Goal: Navigation & Orientation: Understand site structure

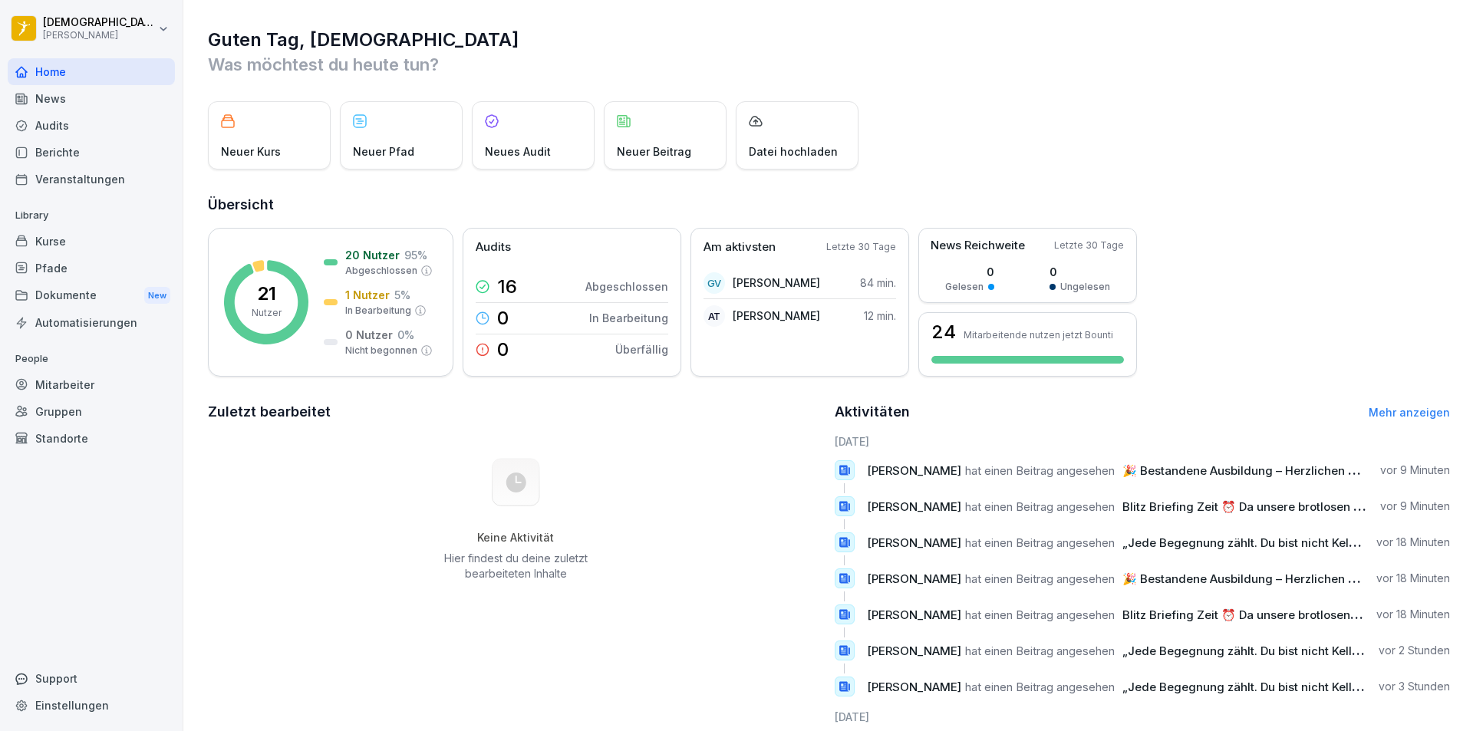
click at [61, 106] on div "News" at bounding box center [91, 98] width 167 height 27
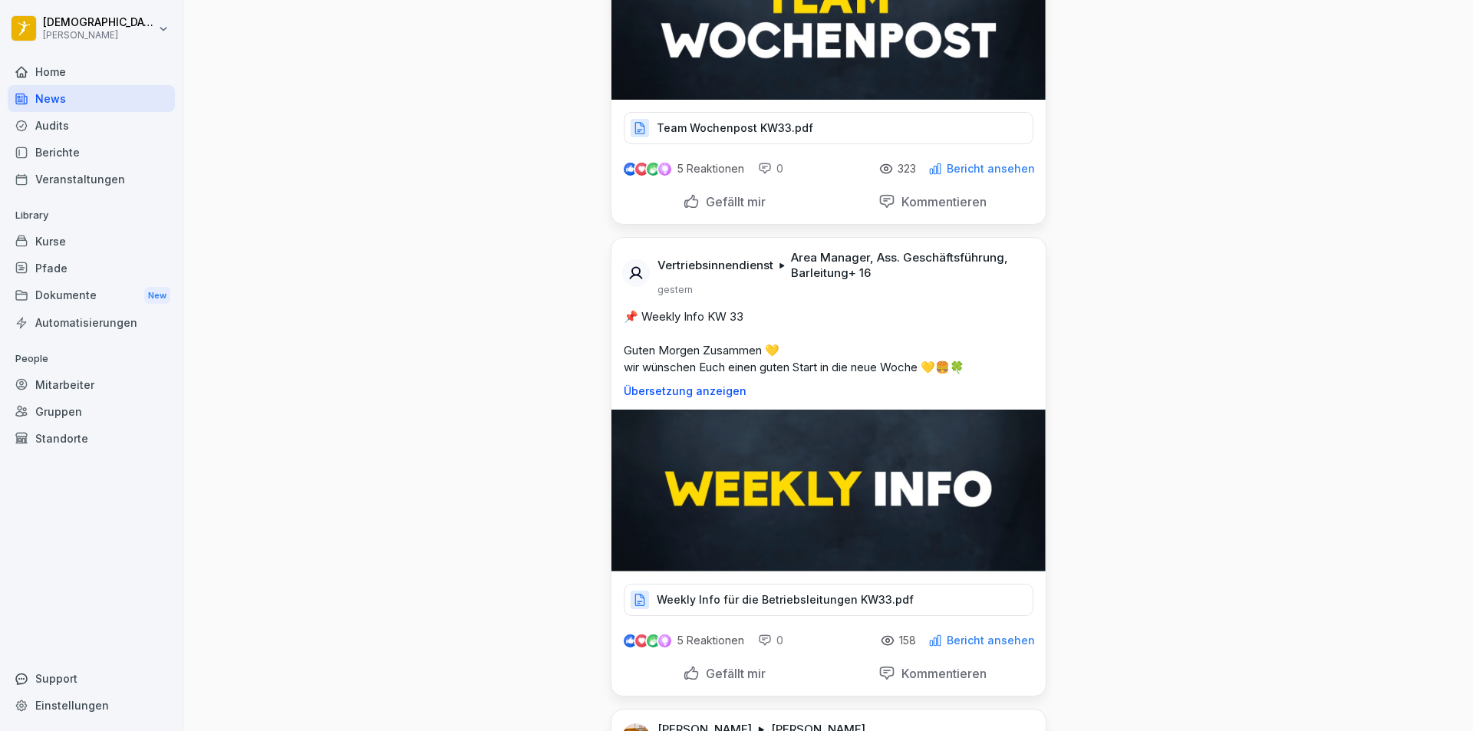
scroll to position [1687, 0]
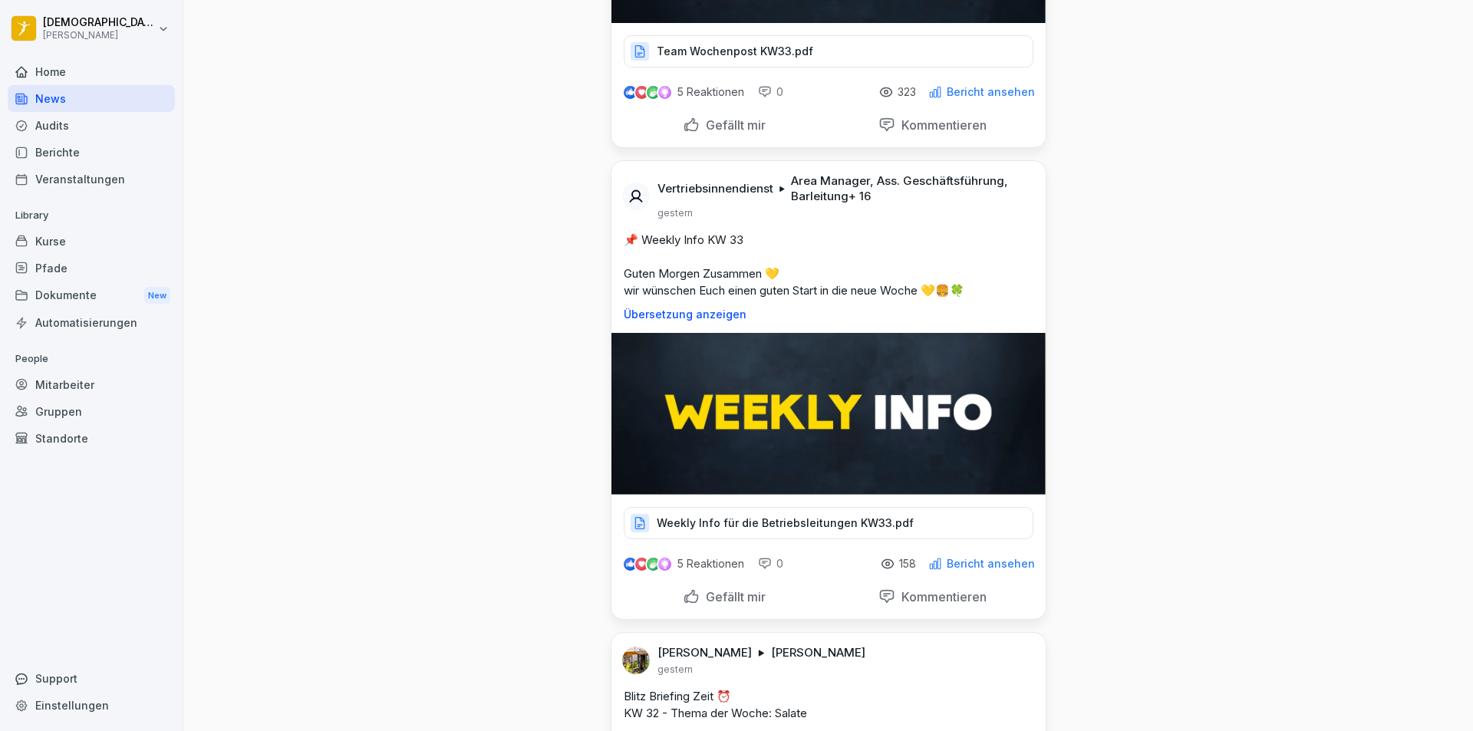
click at [750, 531] on p "Weekly Info für die Betriebsleitungen KW33.pdf" at bounding box center [785, 522] width 257 height 15
click at [87, 246] on div "Kurse" at bounding box center [91, 241] width 167 height 27
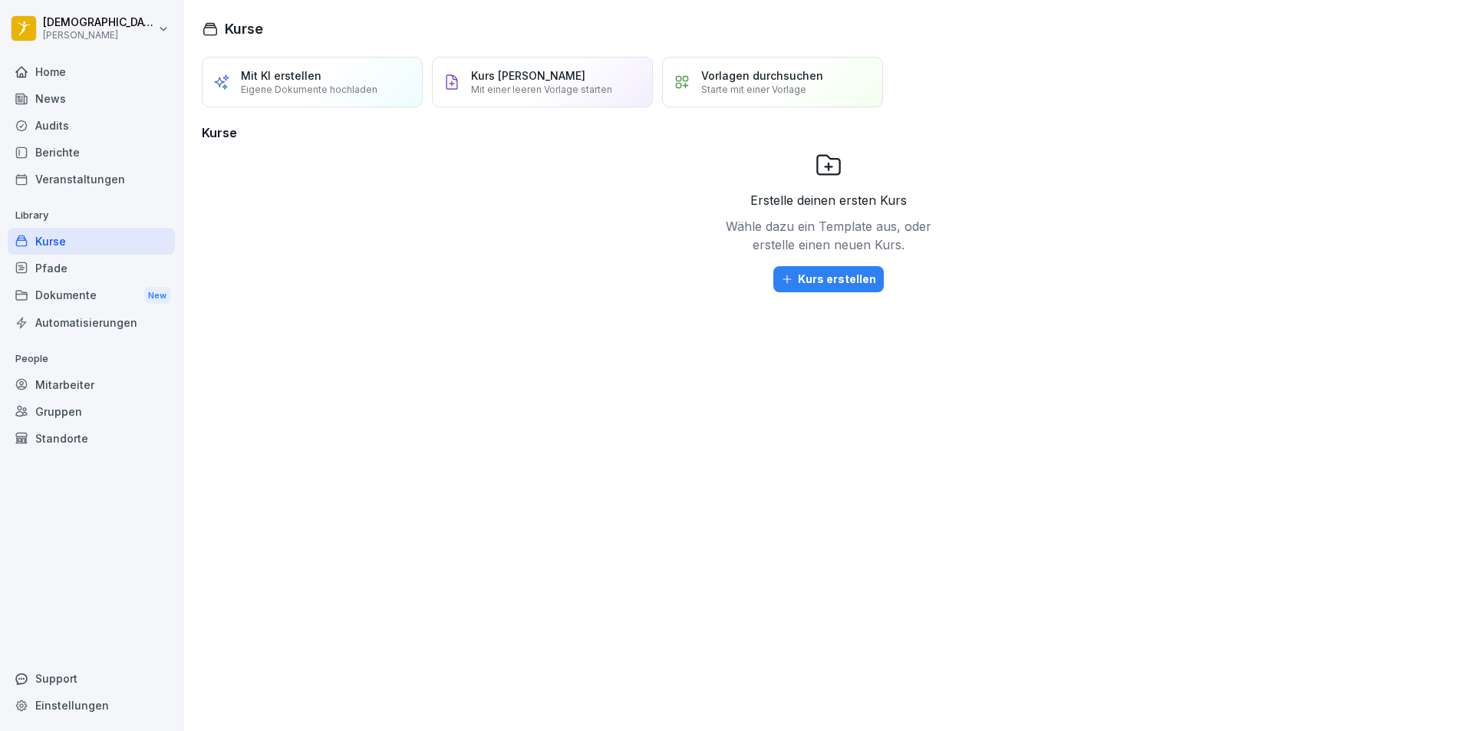
click at [53, 67] on div "Home" at bounding box center [91, 71] width 167 height 27
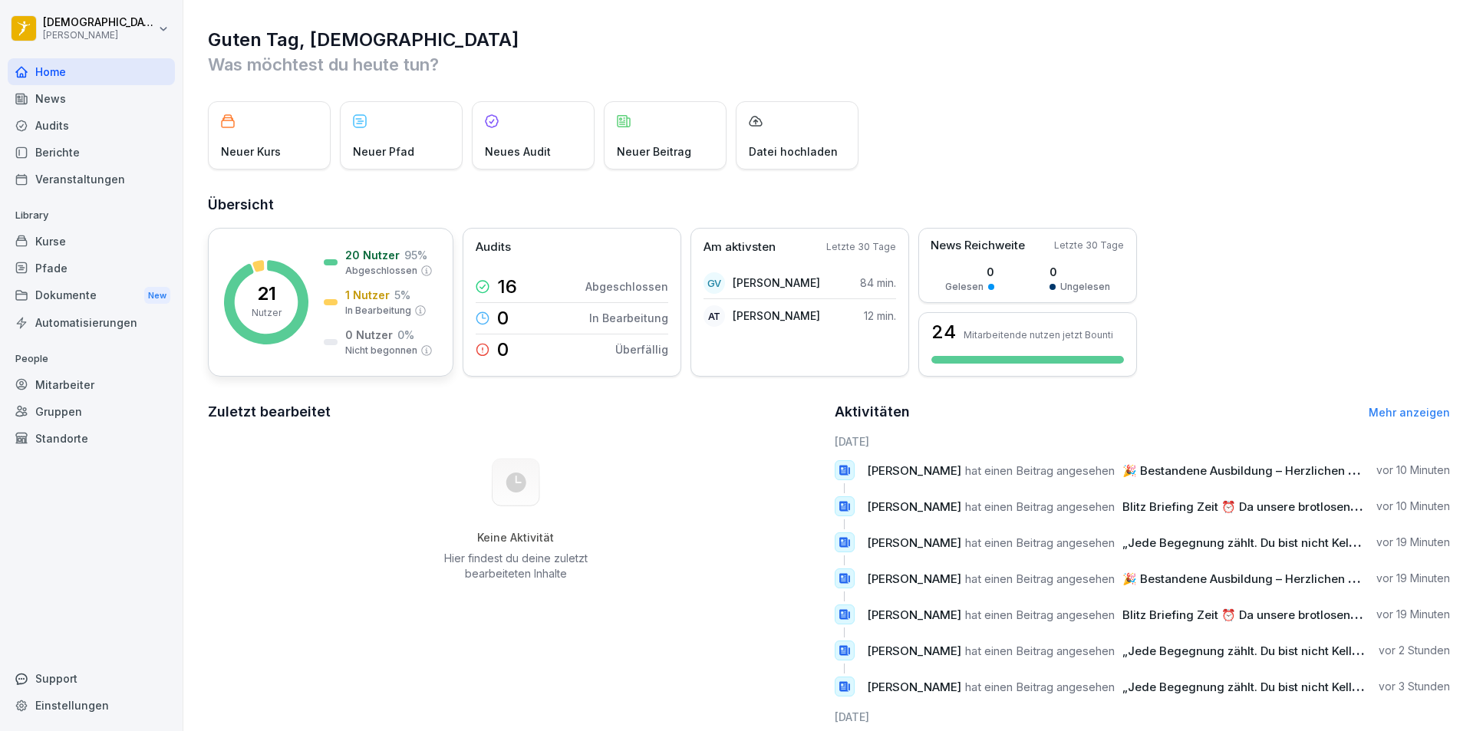
click at [305, 268] on rect at bounding box center [266, 302] width 84 height 84
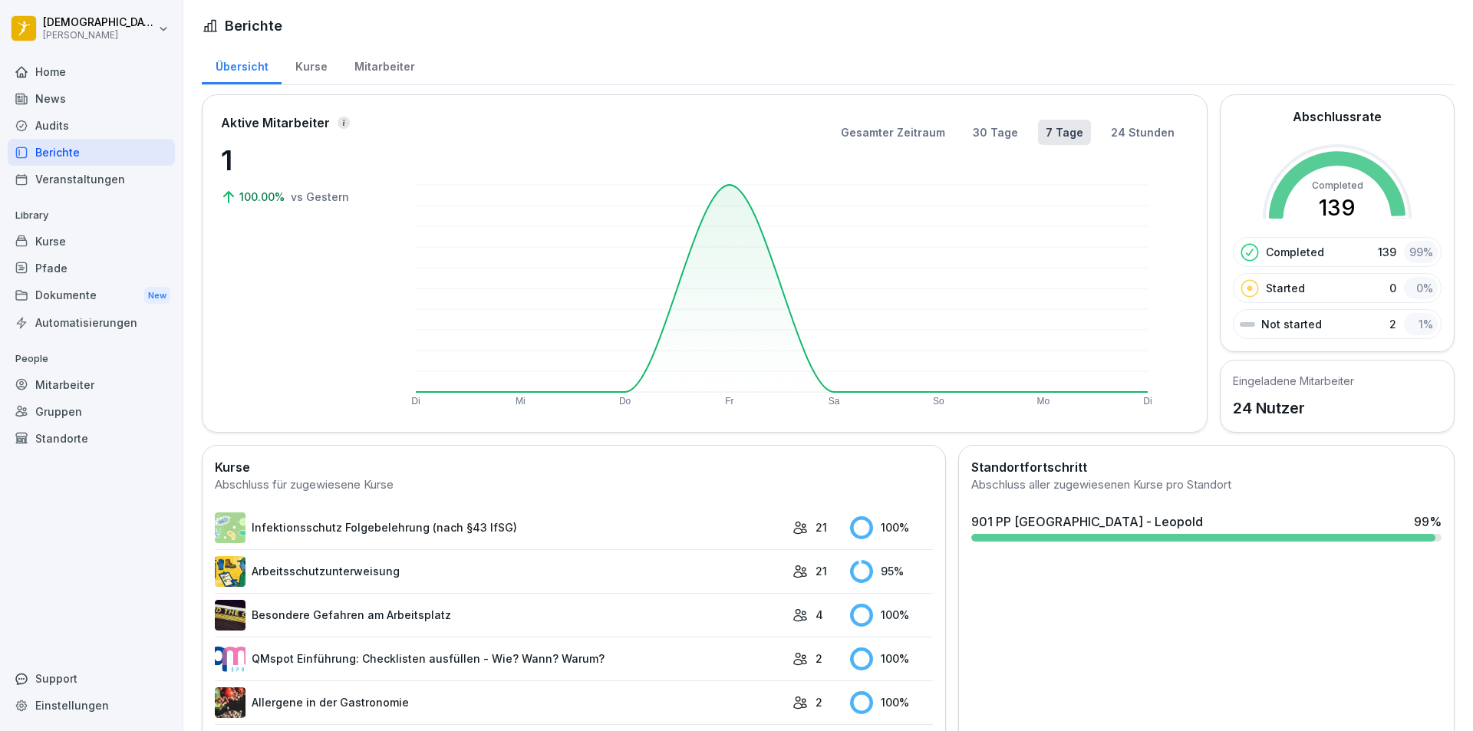
click at [622, 578] on link "Arbeitsschutzunterweisung" at bounding box center [500, 571] width 570 height 31
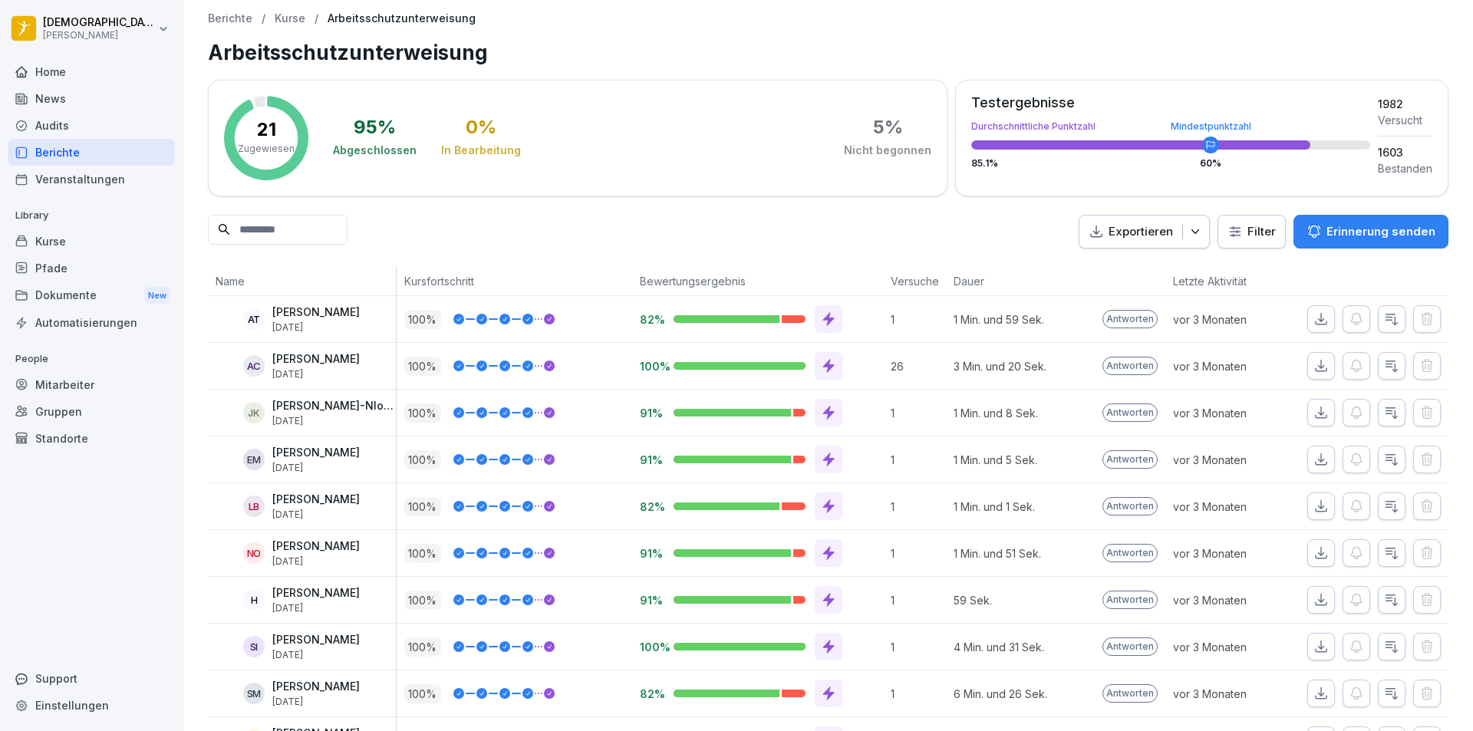
click at [68, 387] on div "Mitarbeiter" at bounding box center [91, 384] width 167 height 27
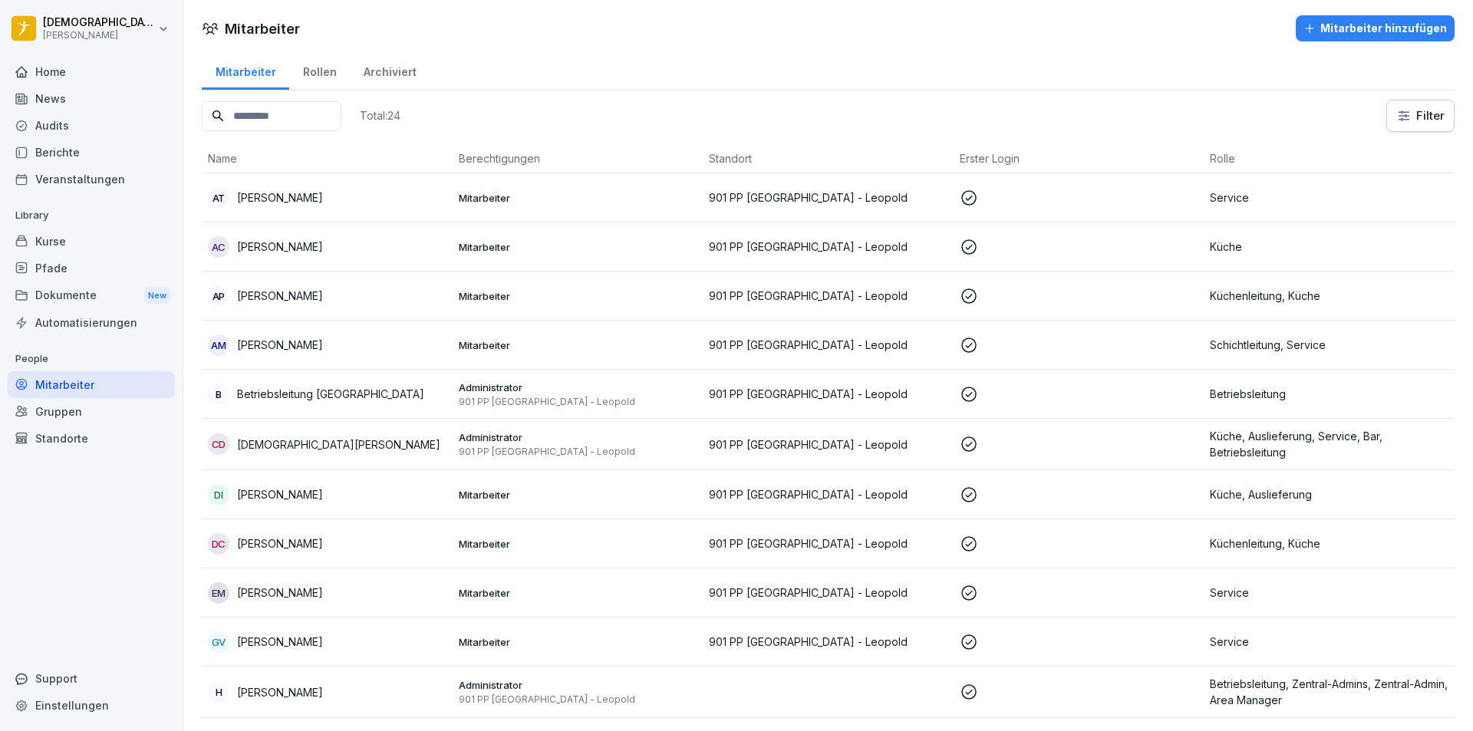
click at [299, 80] on div "Rollen" at bounding box center [319, 70] width 61 height 39
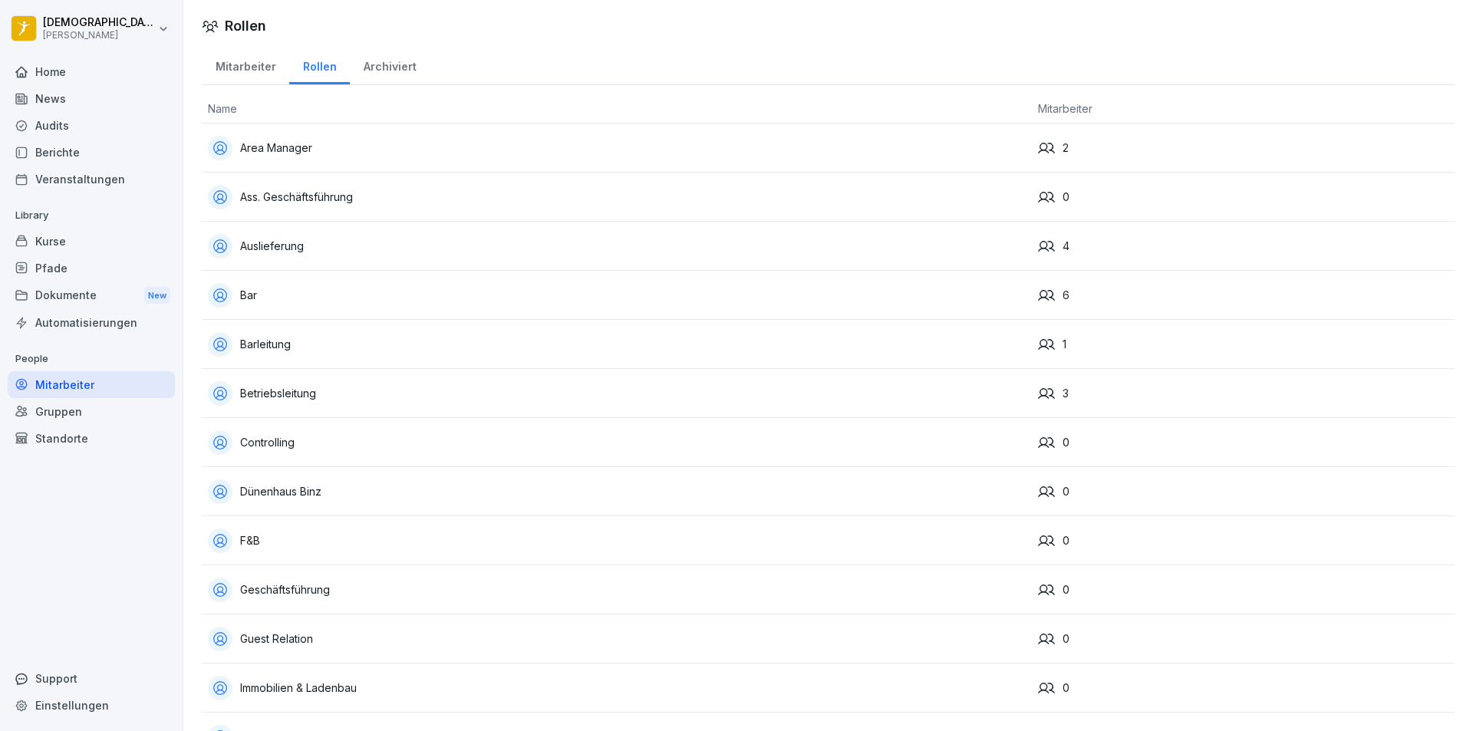
click at [375, 77] on div "Archiviert" at bounding box center [390, 64] width 80 height 39
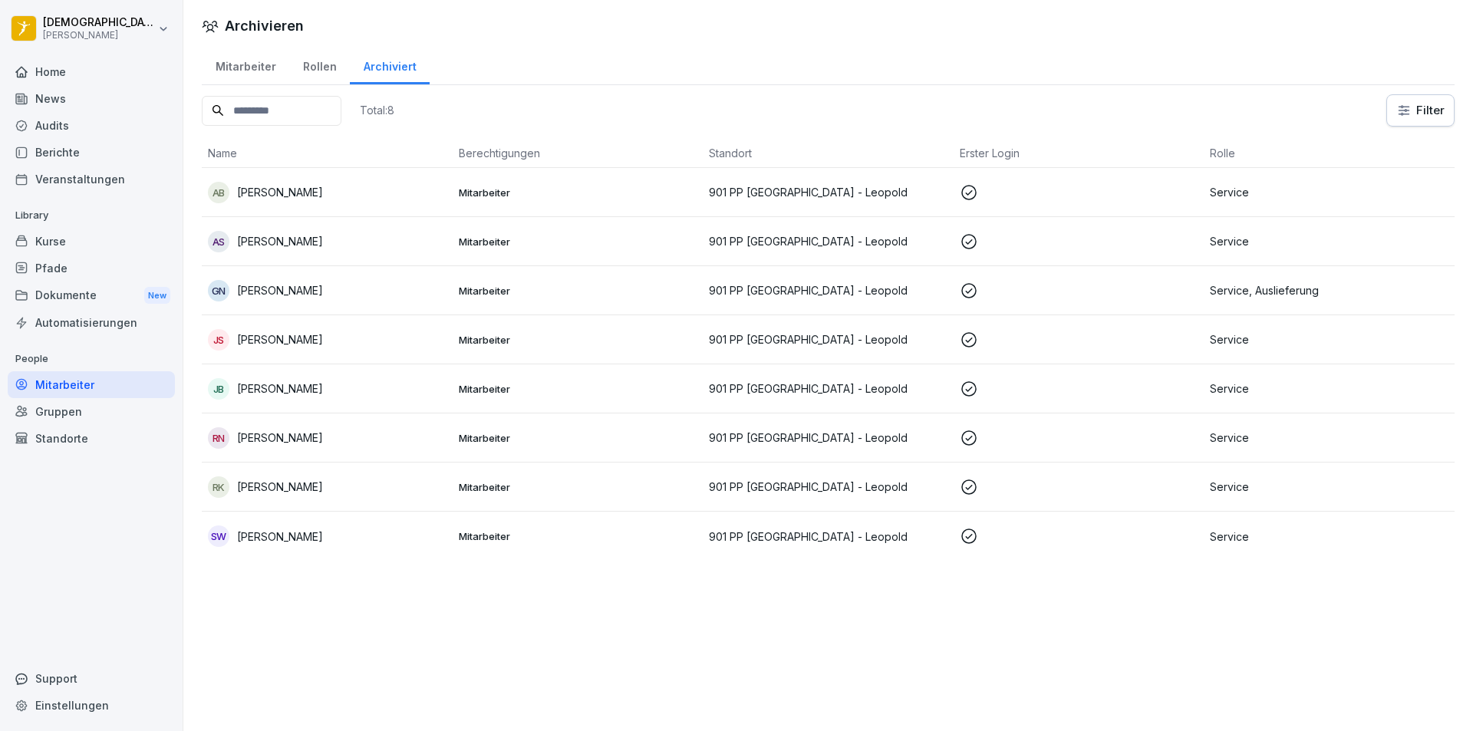
click at [243, 74] on div "Mitarbeiter" at bounding box center [245, 64] width 87 height 39
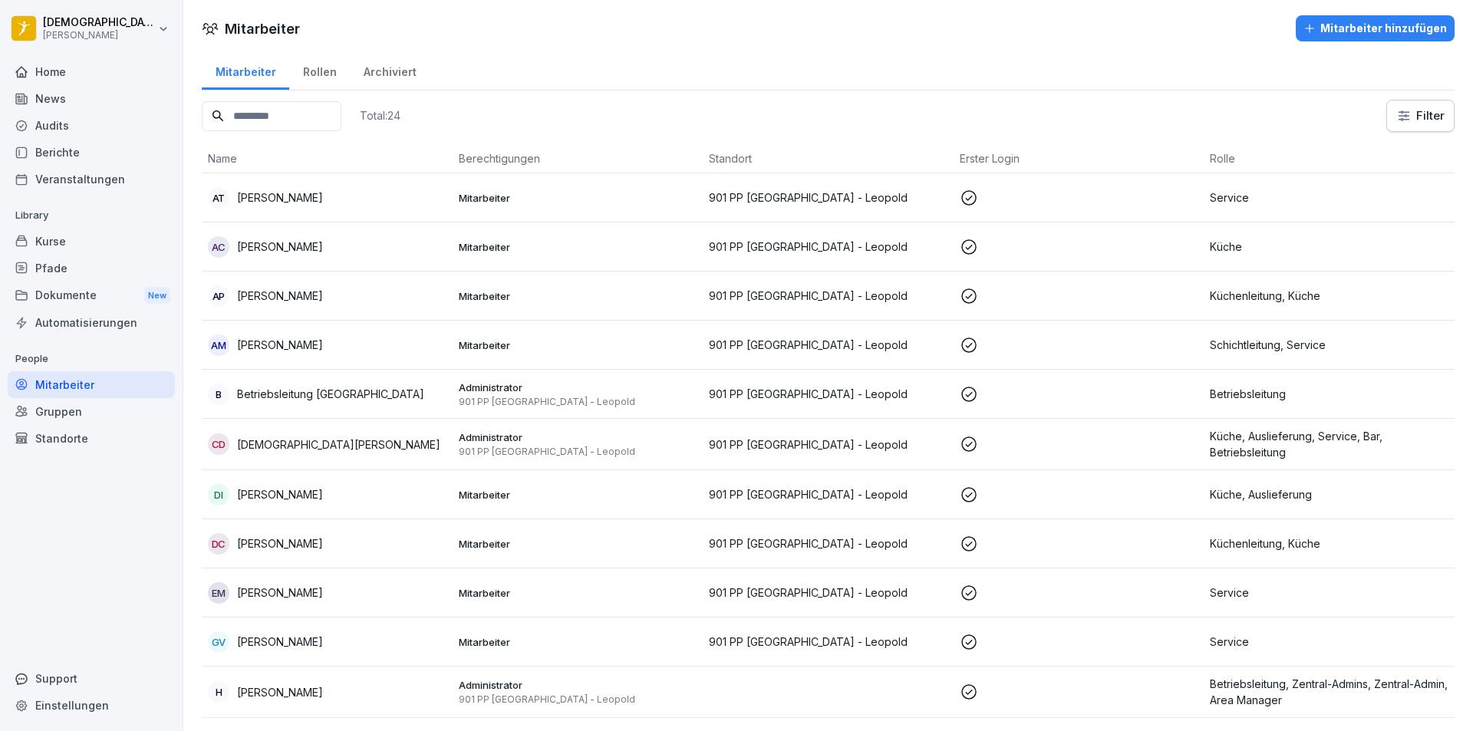
click at [105, 240] on div "Kurse" at bounding box center [91, 241] width 167 height 27
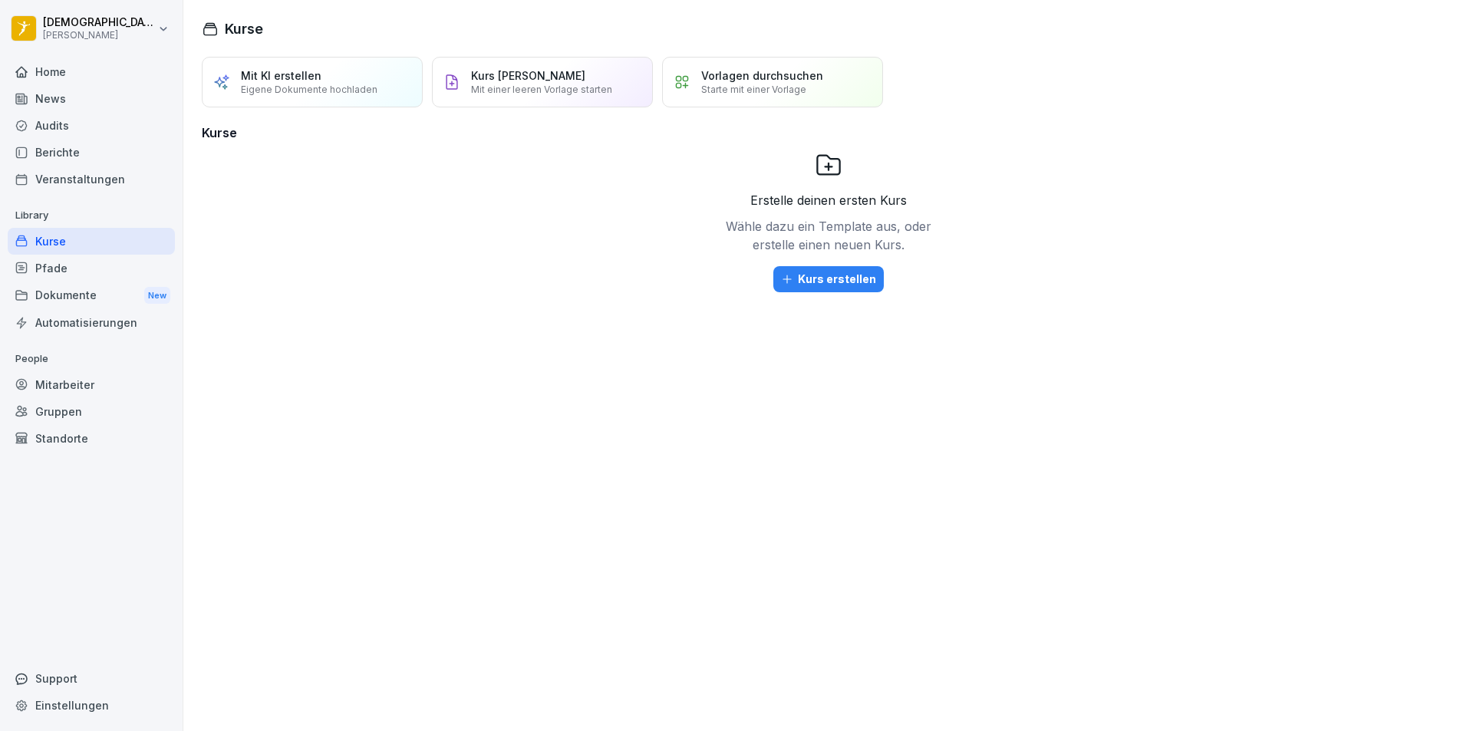
click at [78, 401] on div "Gruppen" at bounding box center [91, 411] width 167 height 27
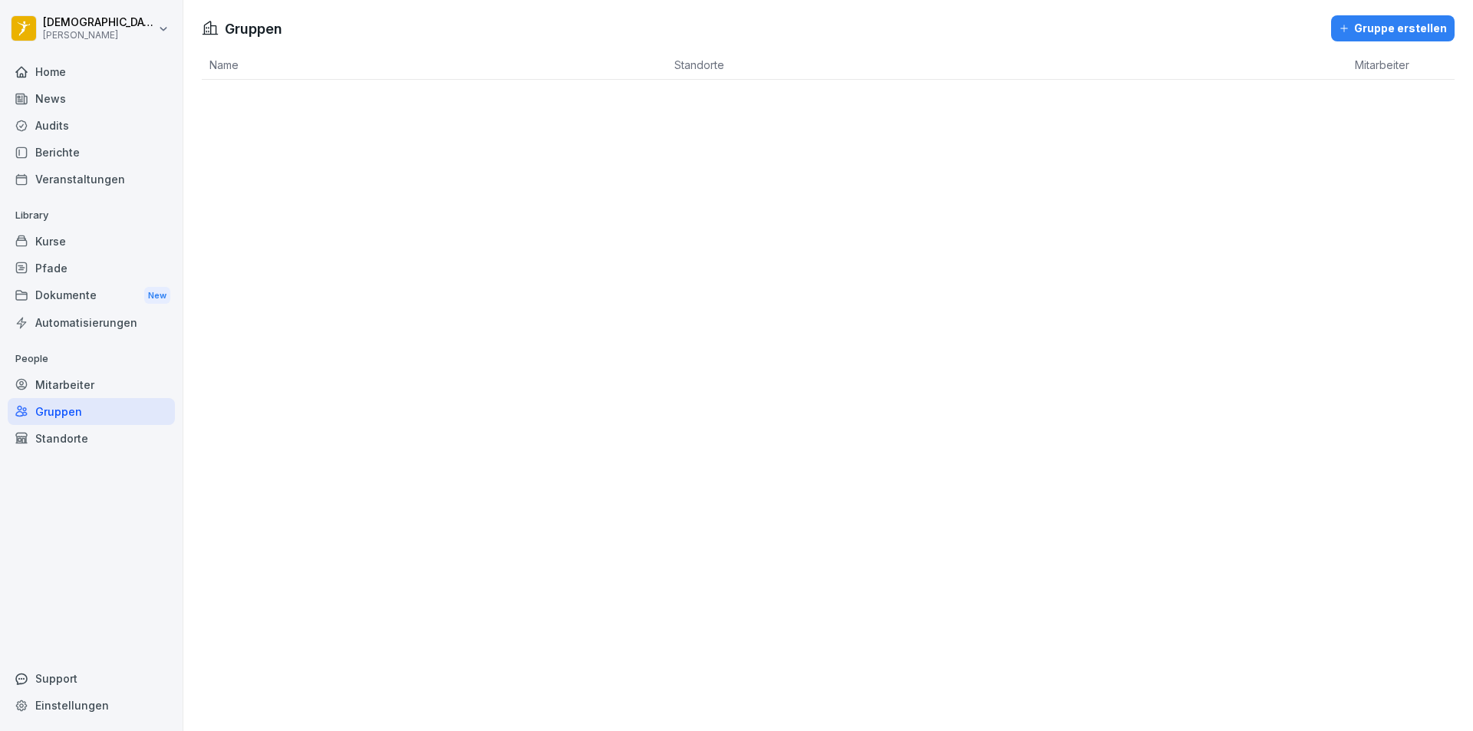
click at [75, 242] on div "Kurse" at bounding box center [91, 241] width 167 height 27
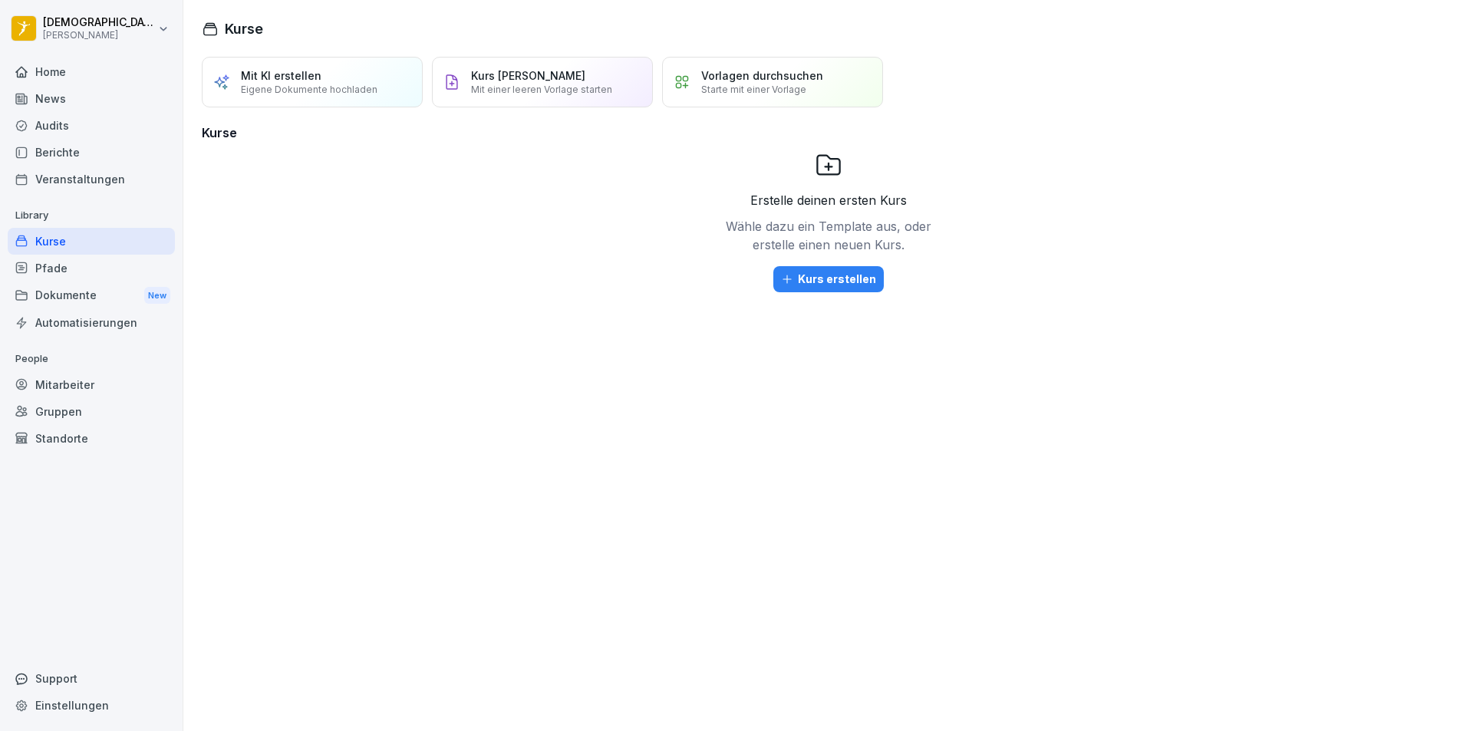
click at [70, 270] on div "Pfade" at bounding box center [91, 268] width 167 height 27
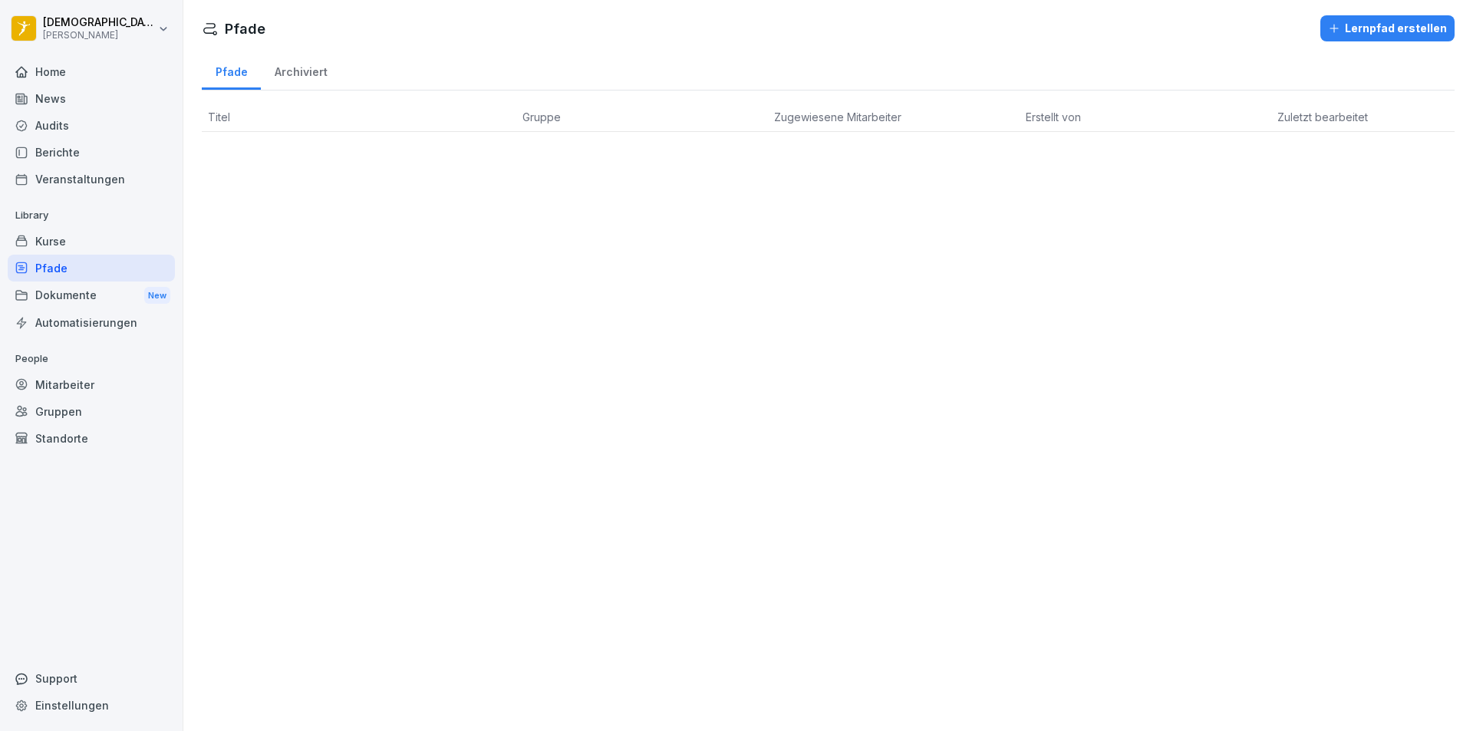
click at [94, 295] on div "Dokumente New" at bounding box center [91, 295] width 167 height 28
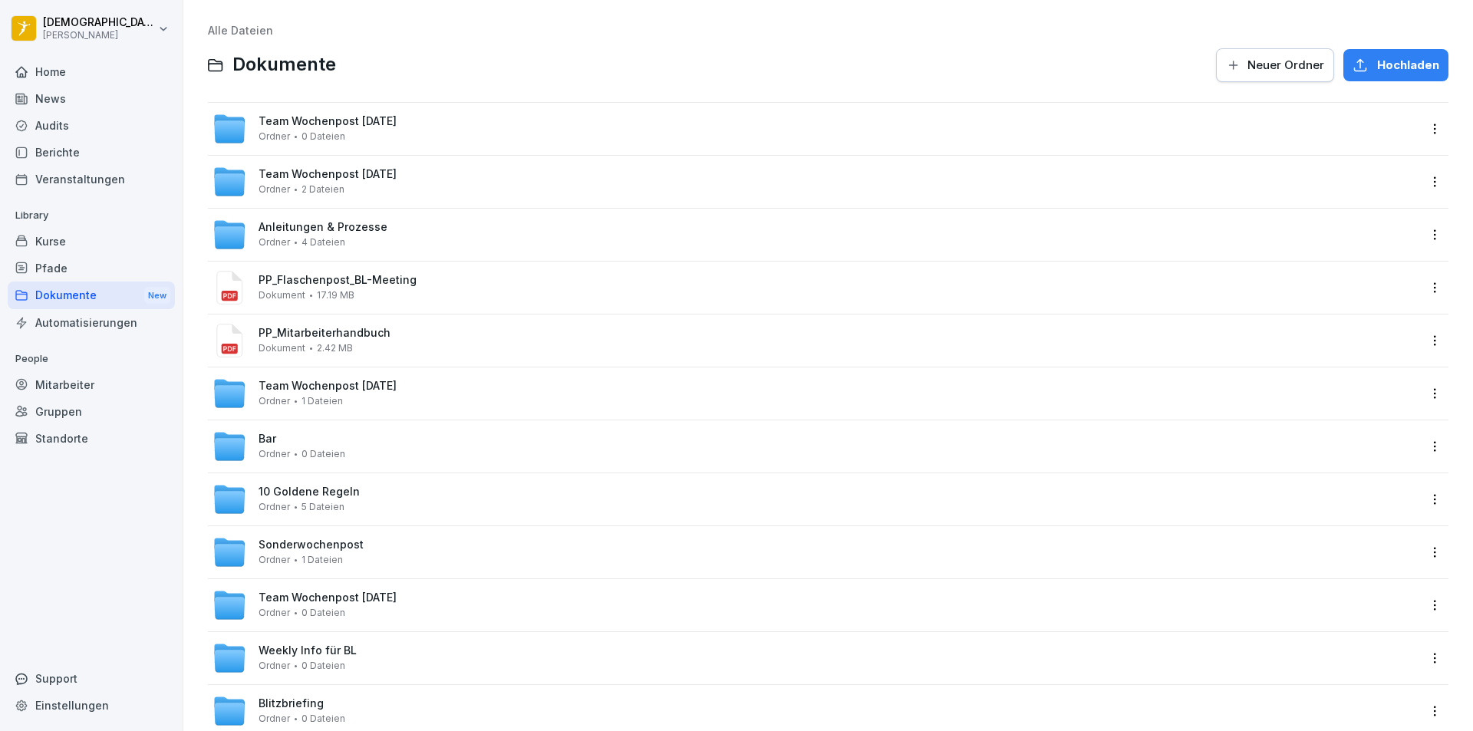
click at [79, 77] on div "Home" at bounding box center [91, 71] width 167 height 27
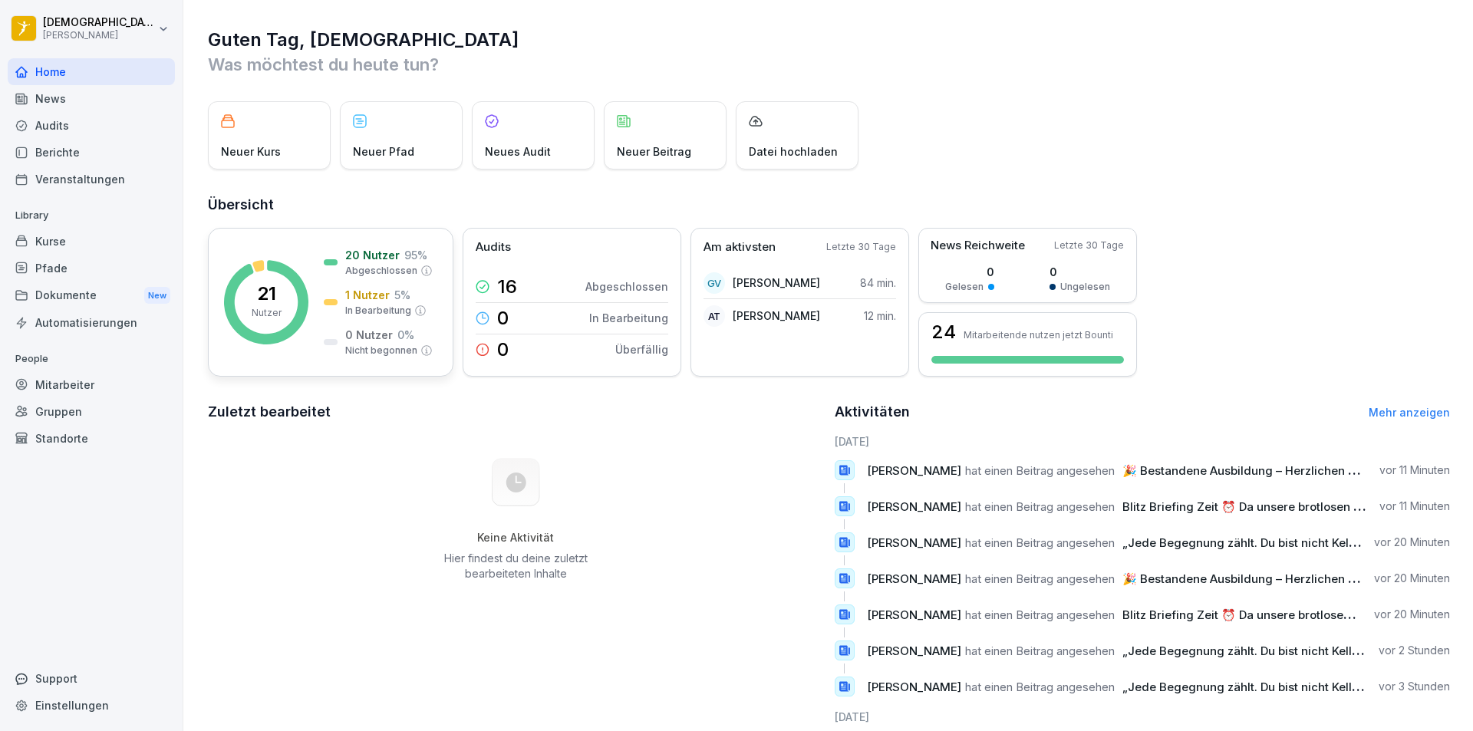
click at [310, 246] on div "21 Nutzer 20 Nutzer 95 % Abgeschlossen 1 Nutzer 5 % In Bearbeitung 0 Nutzer 0 %…" at bounding box center [330, 302] width 245 height 149
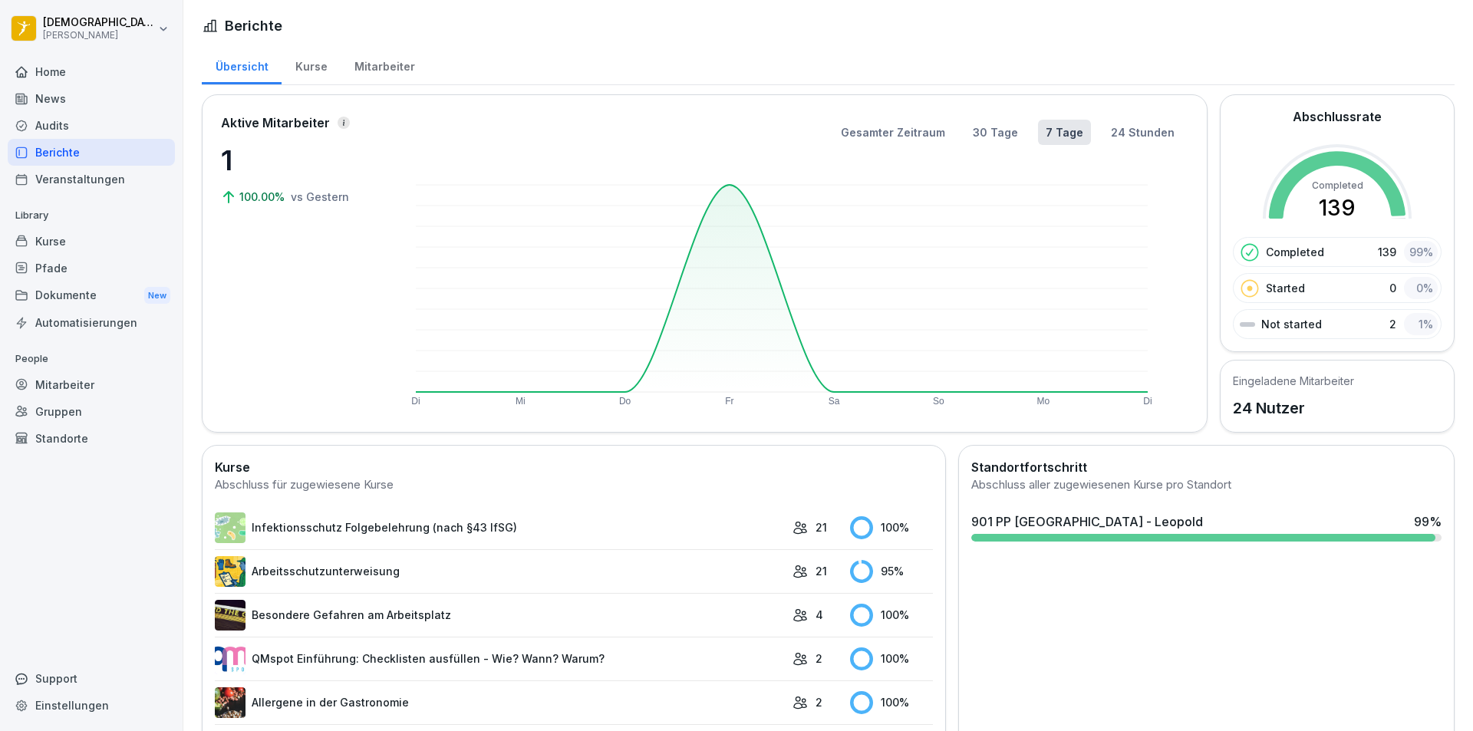
click at [298, 75] on div "Kurse" at bounding box center [310, 64] width 59 height 39
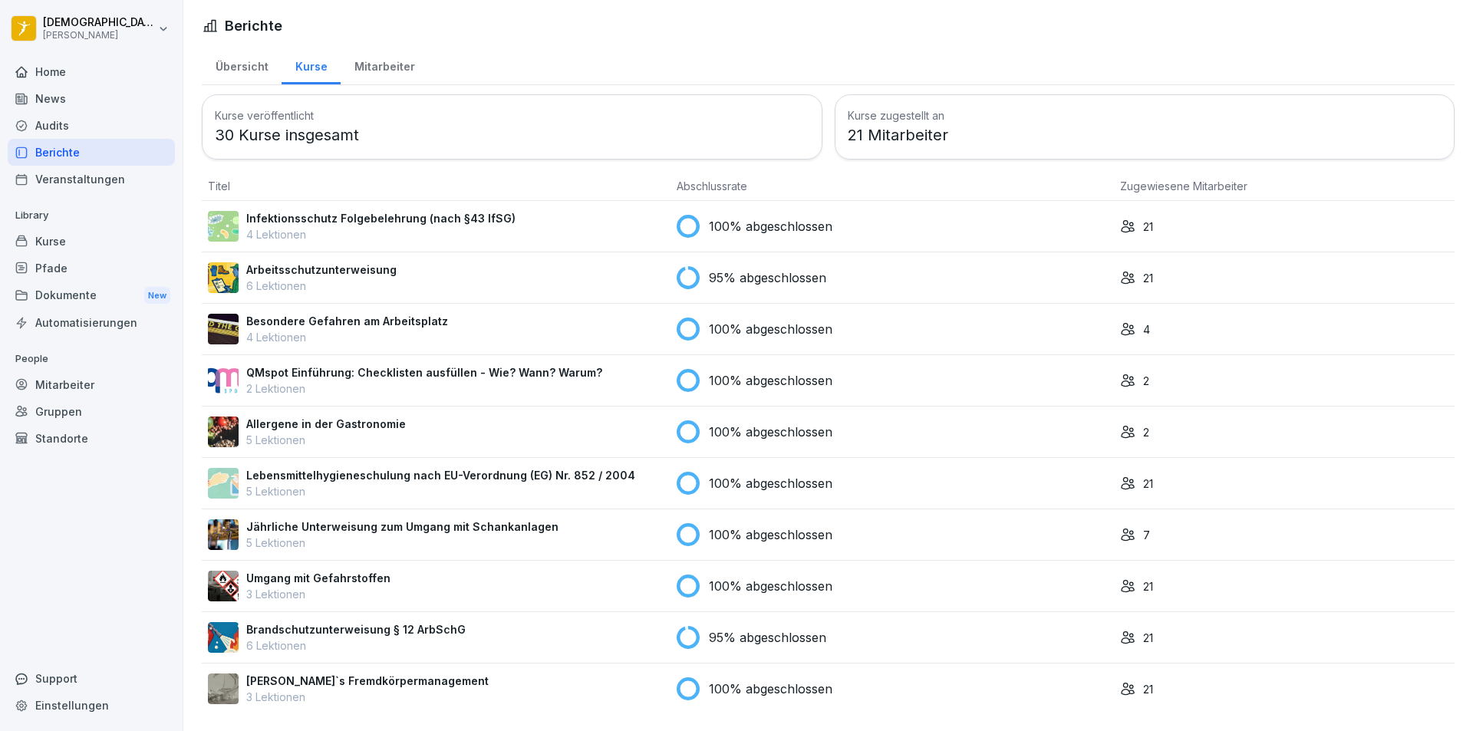
click at [368, 72] on div "Mitarbeiter" at bounding box center [384, 64] width 87 height 39
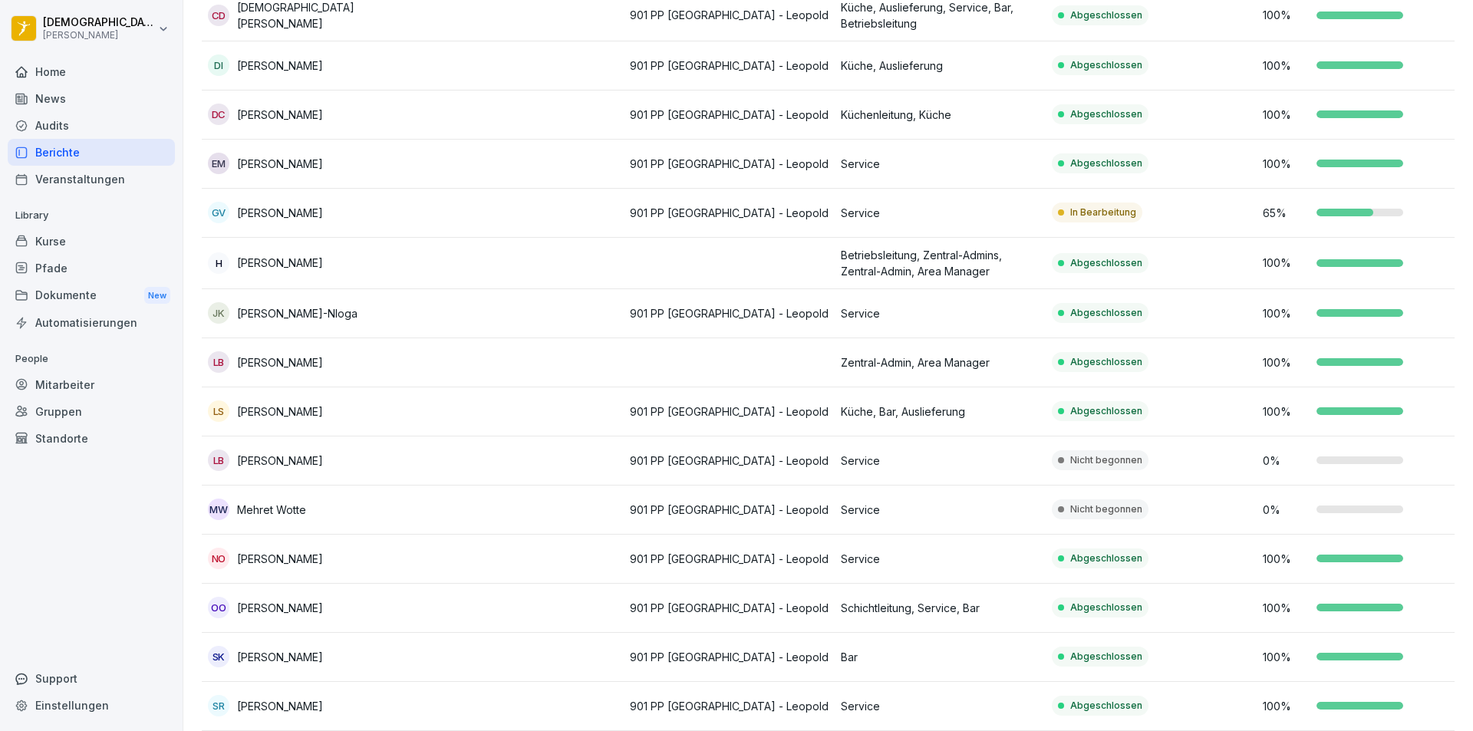
scroll to position [427, 0]
click at [568, 210] on td at bounding box center [518, 213] width 211 height 49
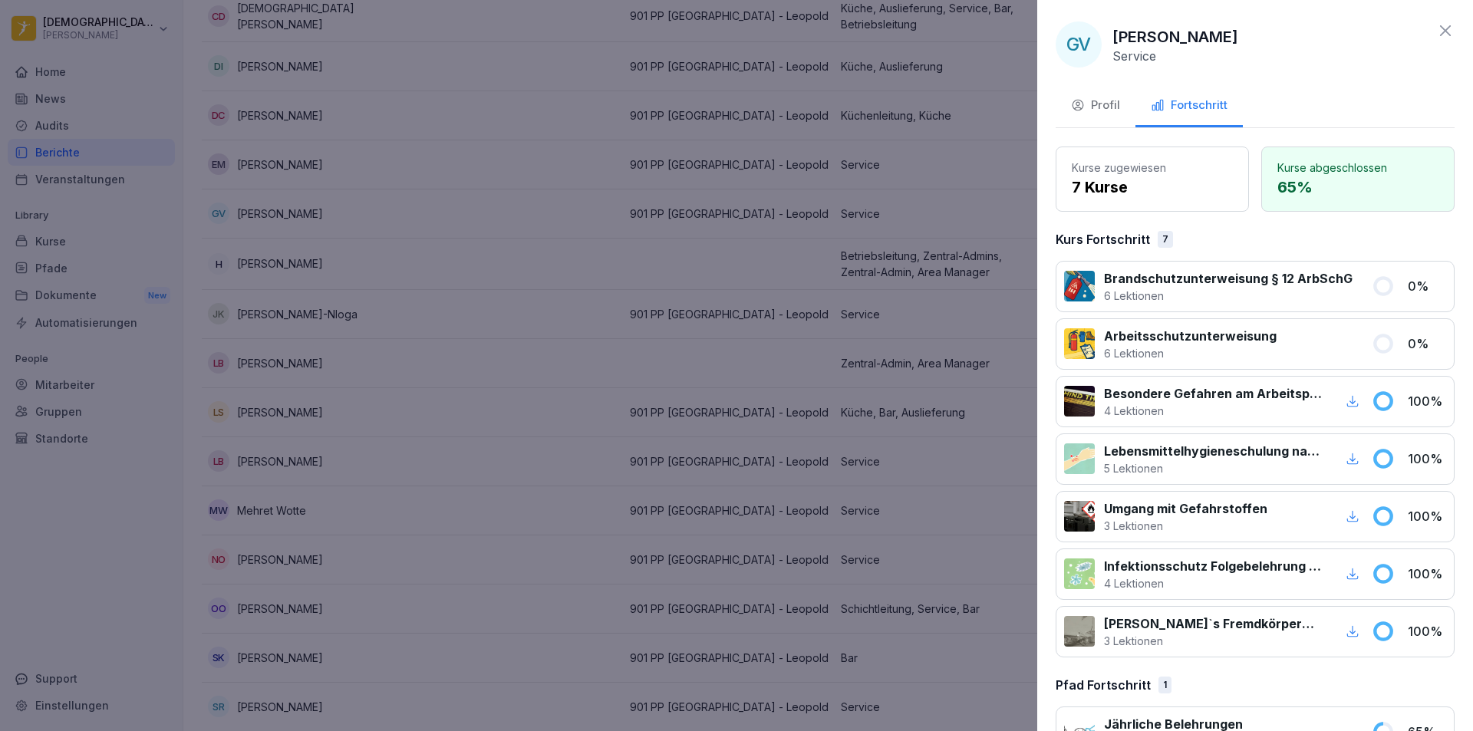
scroll to position [48, 0]
